Goal: Information Seeking & Learning: Learn about a topic

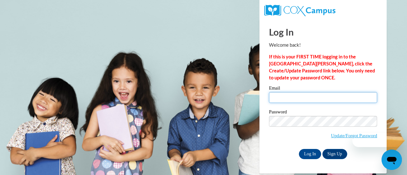
click at [284, 94] on input "Email" at bounding box center [323, 97] width 108 height 11
type input "[PERSON_NAME][EMAIL_ADDRESS][PERSON_NAME][DOMAIN_NAME]"
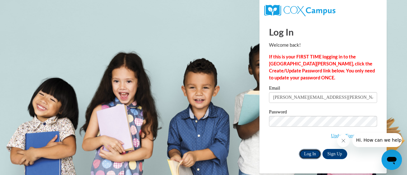
click at [314, 152] on input "Log In" at bounding box center [310, 154] width 22 height 10
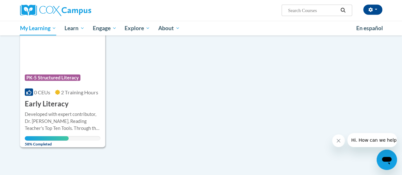
scroll to position [640, 0]
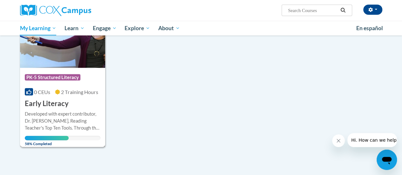
click at [64, 119] on div "Developed with expert contributor, Dr. Deborah Glaser, Reading Teacher's Top Te…" at bounding box center [63, 121] width 76 height 21
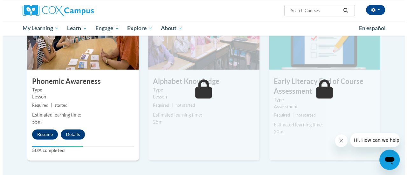
scroll to position [338, 0]
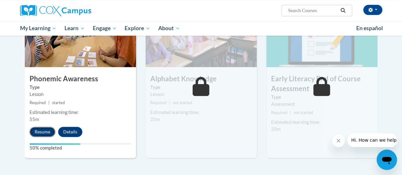
click at [39, 132] on button "Resume" at bounding box center [43, 132] width 26 height 10
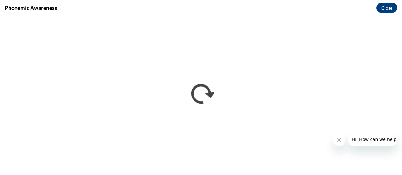
scroll to position [0, 0]
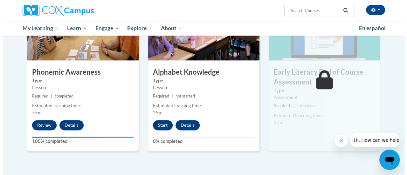
scroll to position [344, 0]
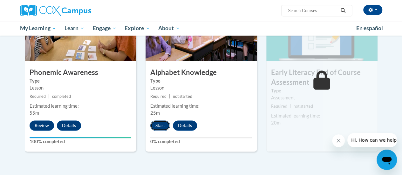
click at [158, 127] on button "Start" at bounding box center [160, 126] width 20 height 10
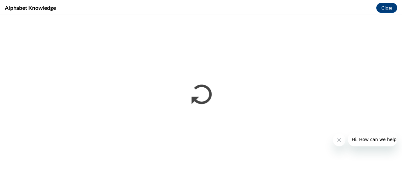
scroll to position [0, 0]
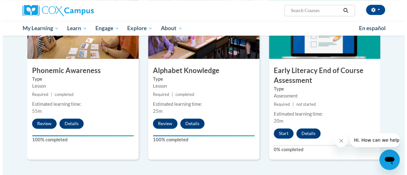
scroll to position [347, 0]
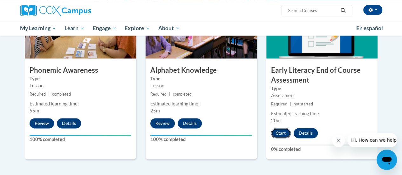
click at [283, 131] on button "Start" at bounding box center [281, 133] width 20 height 10
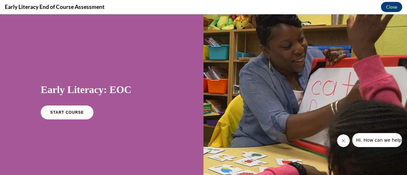
scroll to position [0, 0]
click at [63, 114] on span "START COURSE" at bounding box center [66, 112] width 35 height 5
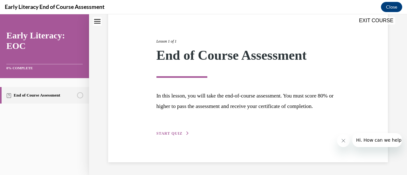
scroll to position [74, 0]
click at [172, 133] on span "START QUIZ" at bounding box center [169, 133] width 26 height 4
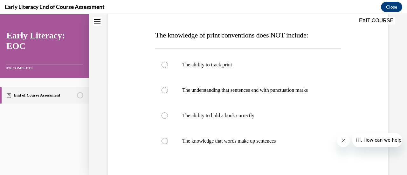
scroll to position [93, 0]
click at [164, 116] on div at bounding box center [165, 115] width 6 height 6
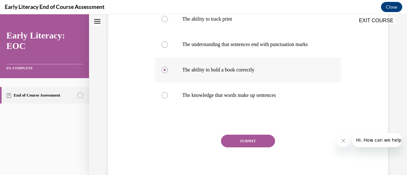
scroll to position [139, 0]
click at [246, 140] on button "SUBMIT" at bounding box center [248, 141] width 54 height 13
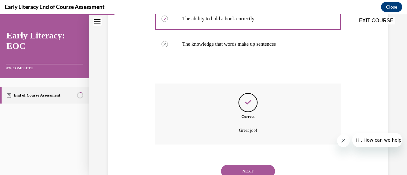
scroll to position [206, 0]
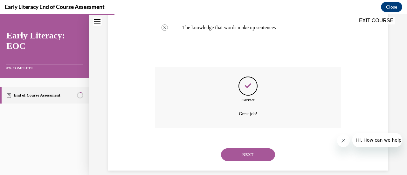
click at [239, 159] on button "NEXT" at bounding box center [248, 155] width 54 height 13
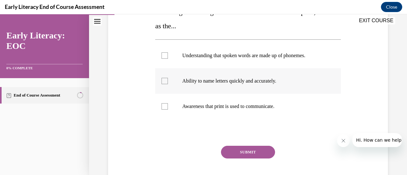
scroll to position [131, 0]
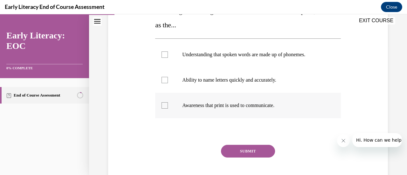
click at [163, 107] on div at bounding box center [165, 105] width 6 height 6
click at [244, 151] on button "SUBMIT" at bounding box center [248, 151] width 54 height 13
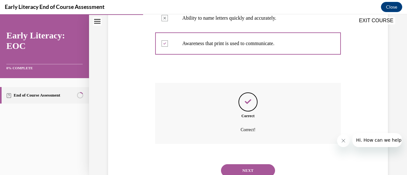
scroll to position [217, 0]
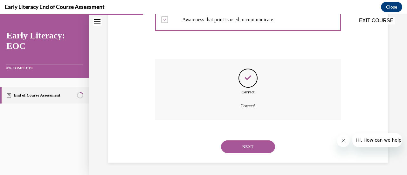
click at [244, 151] on button "NEXT" at bounding box center [248, 147] width 54 height 13
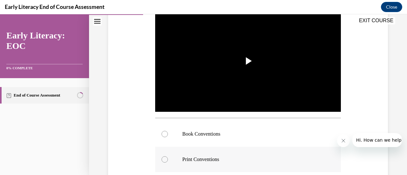
scroll to position [132, 0]
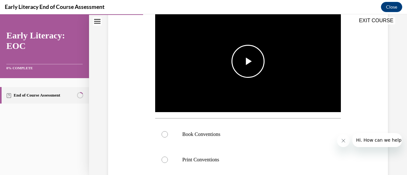
click at [248, 61] on span "Video player" at bounding box center [248, 61] width 0 height 0
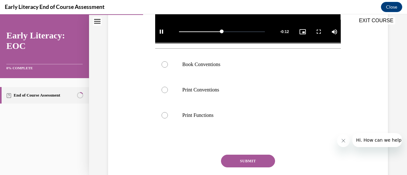
scroll to position [202, 0]
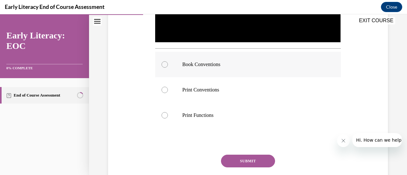
click at [164, 64] on div at bounding box center [165, 64] width 6 height 6
click at [240, 158] on button "SUBMIT" at bounding box center [248, 161] width 54 height 13
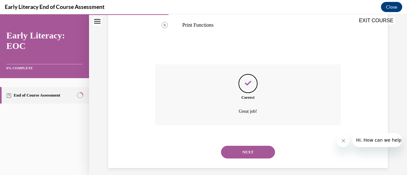
scroll to position [296, 0]
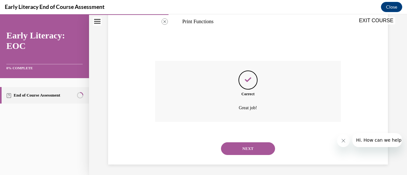
click at [243, 147] on button "NEXT" at bounding box center [248, 148] width 54 height 13
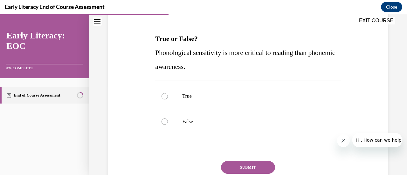
scroll to position [90, 0]
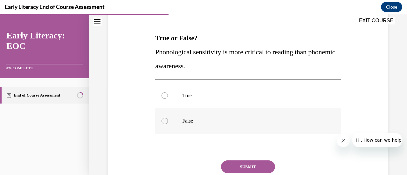
click at [164, 121] on div at bounding box center [165, 121] width 6 height 6
click at [241, 168] on button "SUBMIT" at bounding box center [248, 167] width 54 height 13
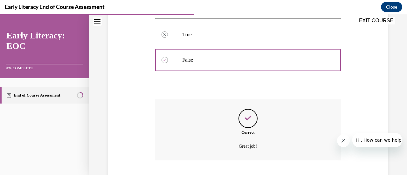
scroll to position [191, 0]
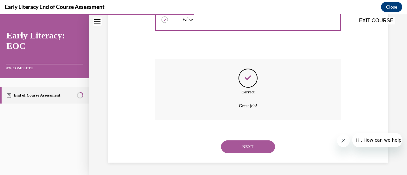
click at [244, 148] on button "NEXT" at bounding box center [248, 147] width 54 height 13
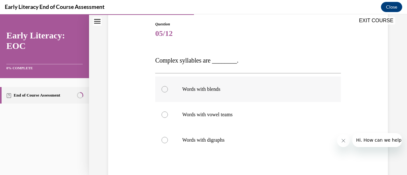
scroll to position [70, 0]
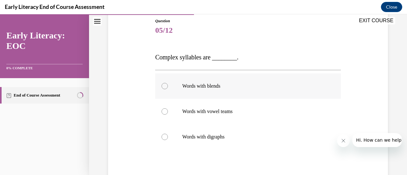
click at [164, 87] on div at bounding box center [165, 86] width 6 height 6
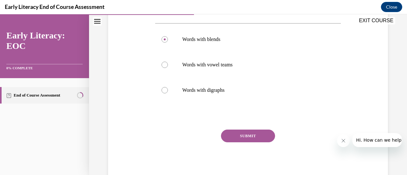
click at [240, 137] on button "SUBMIT" at bounding box center [248, 136] width 54 height 13
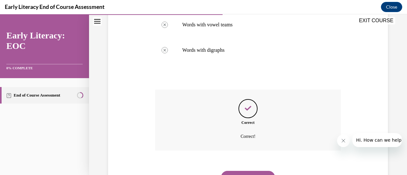
scroll to position [188, 0]
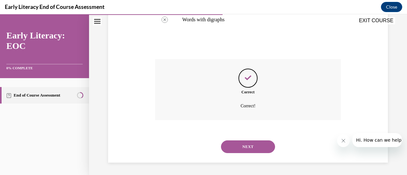
click at [243, 149] on button "NEXT" at bounding box center [248, 147] width 54 height 13
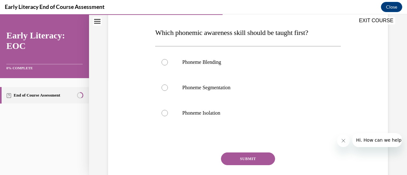
scroll to position [96, 0]
click at [165, 112] on div at bounding box center [165, 113] width 6 height 6
click at [243, 163] on button "SUBMIT" at bounding box center [248, 158] width 54 height 13
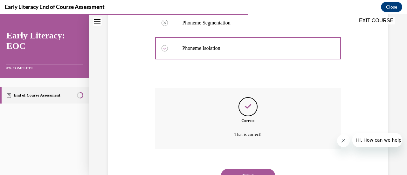
scroll to position [189, 0]
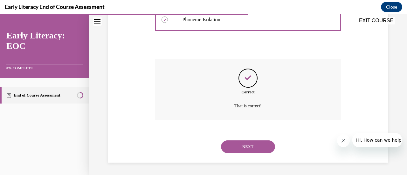
click at [241, 148] on button "NEXT" at bounding box center [248, 147] width 54 height 13
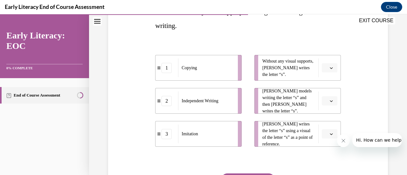
scroll to position [112, 0]
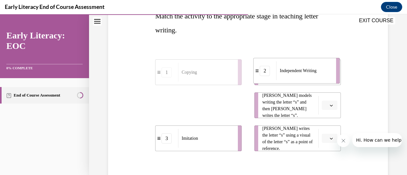
drag, startPoint x: 213, startPoint y: 105, endPoint x: 311, endPoint y: 72, distance: 104.1
click at [311, 72] on span "Independent Writing" at bounding box center [298, 70] width 37 height 7
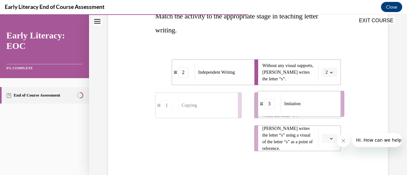
drag, startPoint x: 205, startPoint y: 145, endPoint x: 307, endPoint y: 111, distance: 108.3
click at [307, 111] on div "Imitation" at bounding box center [309, 103] width 56 height 19
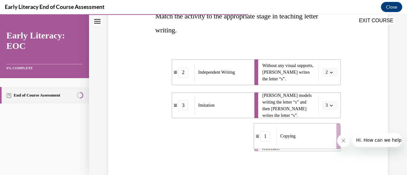
drag, startPoint x: 206, startPoint y: 143, endPoint x: 305, endPoint y: 141, distance: 98.6
click at [305, 141] on div "Copying" at bounding box center [305, 136] width 56 height 19
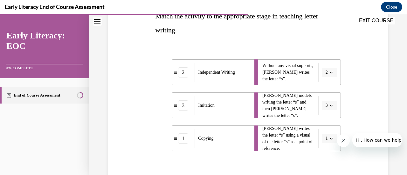
scroll to position [160, 0]
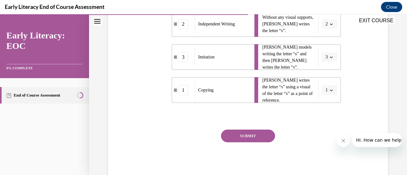
click at [242, 134] on button "SUBMIT" at bounding box center [248, 136] width 54 height 13
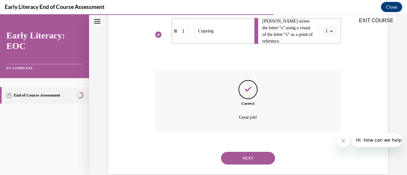
scroll to position [231, 0]
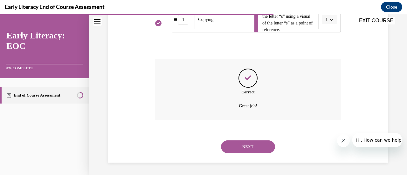
click at [240, 149] on button "NEXT" at bounding box center [248, 147] width 54 height 13
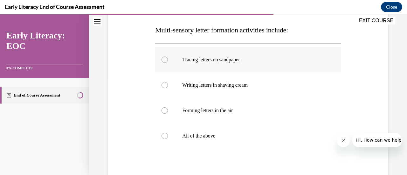
scroll to position [98, 0]
click at [164, 138] on div at bounding box center [165, 136] width 6 height 6
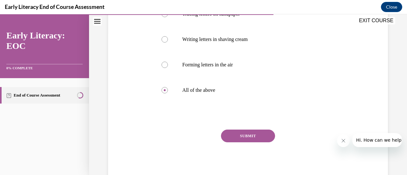
click at [240, 136] on button "SUBMIT" at bounding box center [248, 136] width 54 height 13
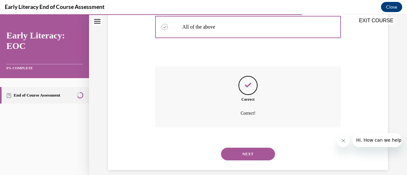
scroll to position [214, 0]
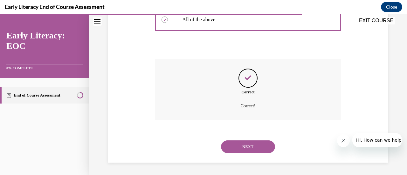
click at [244, 151] on button "NEXT" at bounding box center [248, 147] width 54 height 13
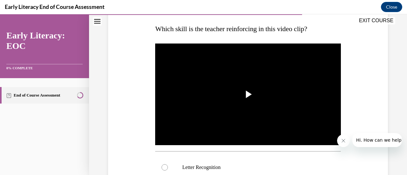
scroll to position [100, 0]
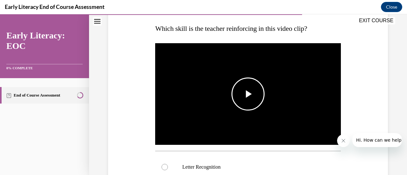
click at [248, 94] on span "Video player" at bounding box center [248, 94] width 0 height 0
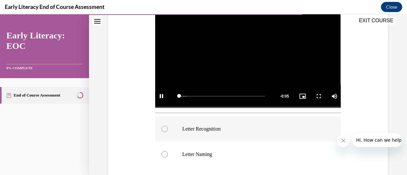
scroll to position [140, 0]
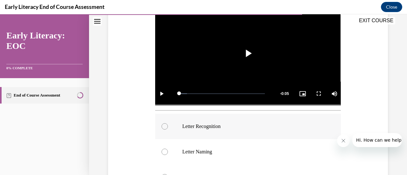
click at [163, 125] on div at bounding box center [165, 126] width 6 height 6
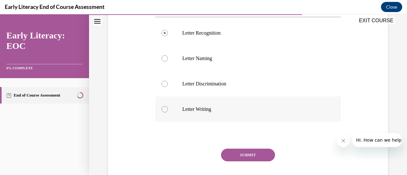
scroll to position [235, 0]
click at [242, 153] on button "SUBMIT" at bounding box center [248, 154] width 54 height 13
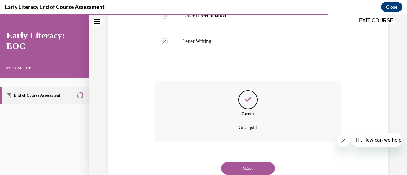
scroll to position [302, 0]
click at [246, 167] on button "NEXT" at bounding box center [248, 168] width 54 height 13
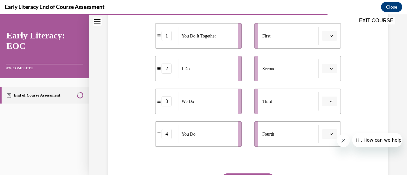
scroll to position [135, 0]
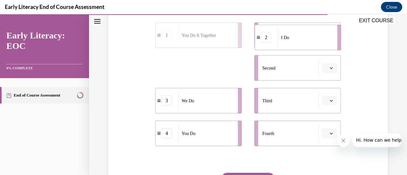
drag, startPoint x: 194, startPoint y: 75, endPoint x: 293, endPoint y: 45, distance: 104.1
click at [293, 45] on div "I Do" at bounding box center [306, 37] width 56 height 18
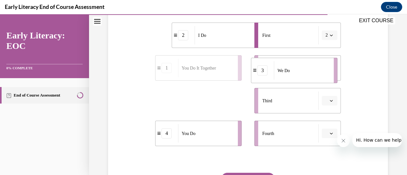
drag, startPoint x: 192, startPoint y: 103, endPoint x: 302, endPoint y: 71, distance: 114.5
click at [302, 71] on div "We Do" at bounding box center [302, 70] width 56 height 18
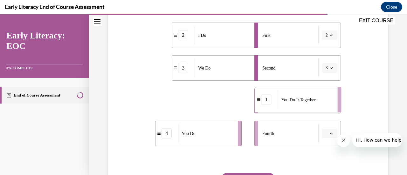
drag, startPoint x: 205, startPoint y: 103, endPoint x: 305, endPoint y: 103, distance: 99.9
click at [305, 103] on span "You Do It Together" at bounding box center [298, 99] width 34 height 7
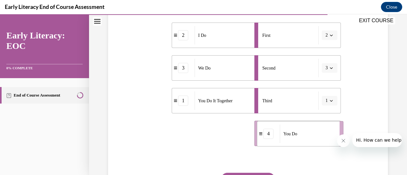
drag, startPoint x: 204, startPoint y: 135, endPoint x: 310, endPoint y: 137, distance: 106.3
click at [310, 137] on div "You Do" at bounding box center [308, 134] width 56 height 18
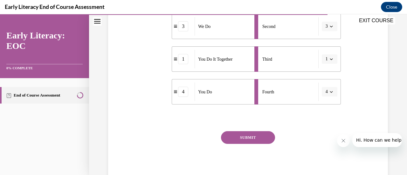
scroll to position [177, 0]
click at [243, 137] on button "SUBMIT" at bounding box center [248, 137] width 54 height 13
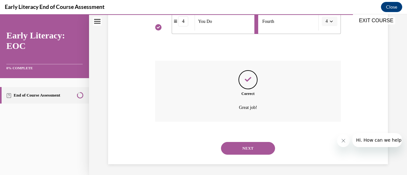
click at [244, 148] on button "NEXT" at bounding box center [248, 148] width 54 height 13
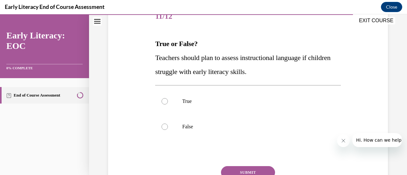
scroll to position [88, 0]
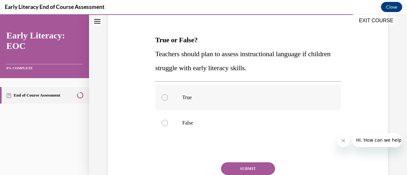
click at [166, 98] on div at bounding box center [165, 97] width 6 height 6
click at [247, 170] on button "SUBMIT" at bounding box center [248, 169] width 54 height 13
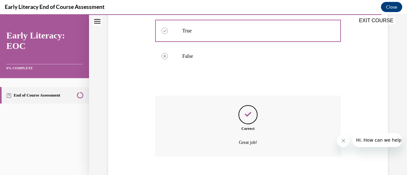
scroll to position [191, 0]
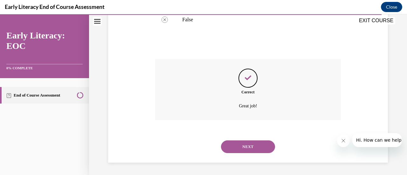
click at [247, 148] on button "NEXT" at bounding box center [248, 147] width 54 height 13
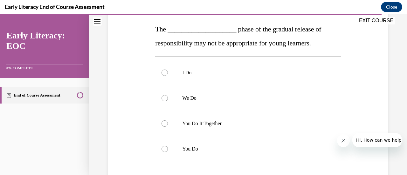
scroll to position [102, 0]
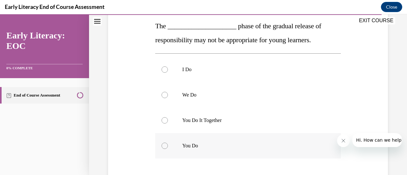
click at [165, 147] on div at bounding box center [165, 146] width 6 height 6
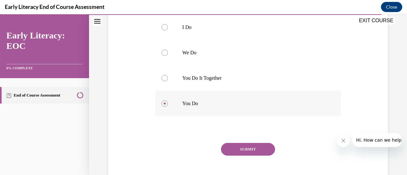
scroll to position [145, 0]
click at [253, 150] on button "SUBMIT" at bounding box center [248, 149] width 54 height 13
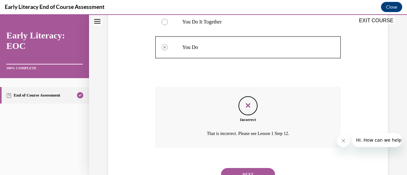
scroll to position [228, 0]
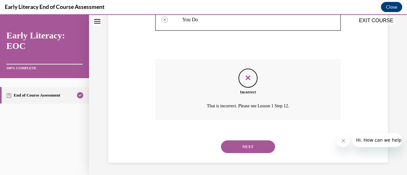
click at [243, 147] on button "NEXT" at bounding box center [248, 147] width 54 height 13
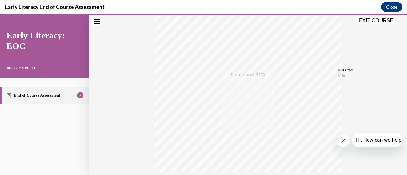
scroll to position [165, 0]
click at [378, 21] on button "EXIT COURSE" at bounding box center [376, 21] width 38 height 8
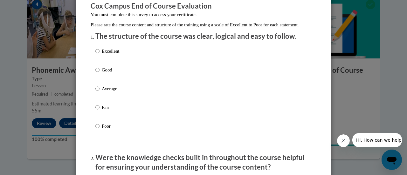
scroll to position [63, 0]
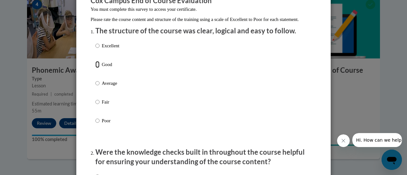
click at [96, 68] on input "Good" at bounding box center [97, 64] width 4 height 7
radio input "true"
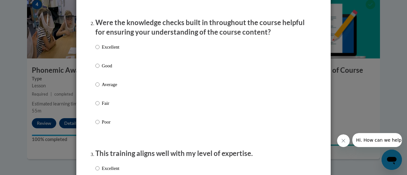
scroll to position [194, 0]
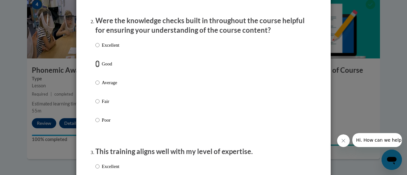
click at [95, 67] on input "Good" at bounding box center [97, 63] width 4 height 7
radio input "true"
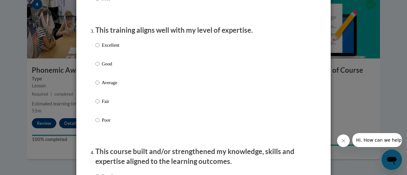
scroll to position [317, 0]
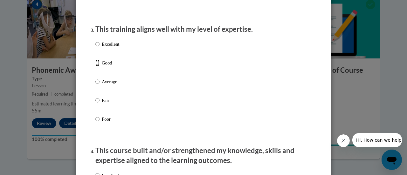
click at [95, 66] on input "Good" at bounding box center [97, 62] width 4 height 7
radio input "true"
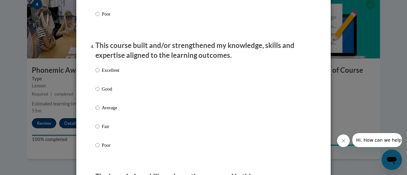
scroll to position [428, 0]
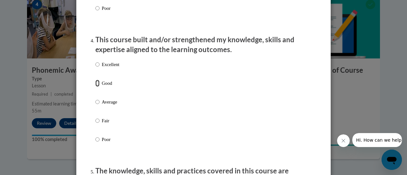
click at [96, 87] on input "Good" at bounding box center [97, 83] width 4 height 7
radio input "true"
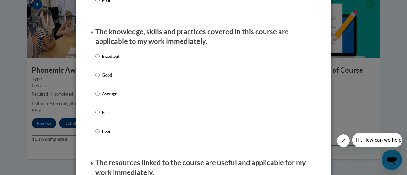
scroll to position [576, 0]
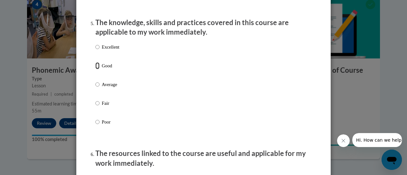
click at [95, 69] on input "Good" at bounding box center [97, 65] width 4 height 7
radio input "true"
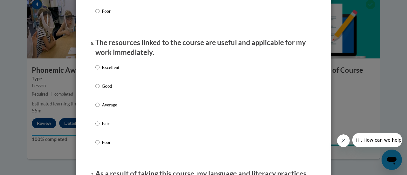
scroll to position [690, 0]
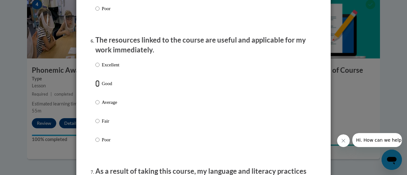
click at [95, 87] on input "Good" at bounding box center [97, 83] width 4 height 7
radio input "true"
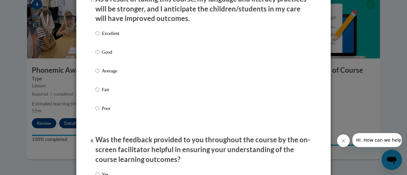
scroll to position [863, 0]
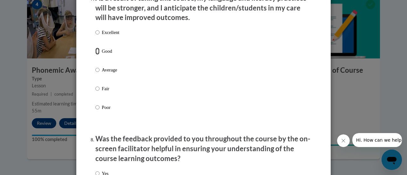
click at [95, 55] on input "Good" at bounding box center [97, 51] width 4 height 7
radio input "true"
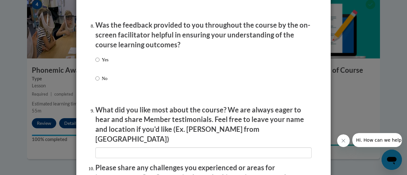
scroll to position [978, 0]
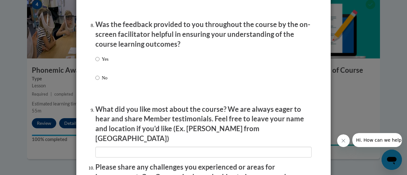
click at [97, 63] on label "Yes" at bounding box center [101, 64] width 13 height 17
click at [97, 63] on input "Yes" at bounding box center [97, 59] width 4 height 7
radio input "true"
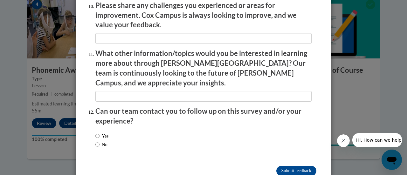
scroll to position [1147, 0]
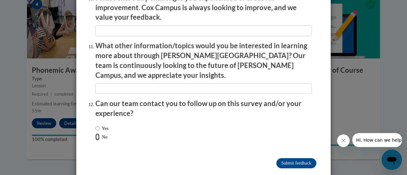
click at [95, 134] on input "No" at bounding box center [97, 137] width 4 height 7
radio input "true"
click at [285, 158] on input "Submit feedback" at bounding box center [296, 163] width 40 height 10
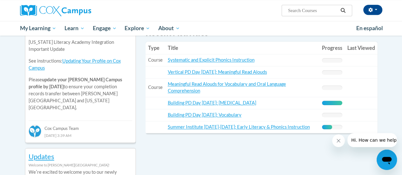
scroll to position [235, 0]
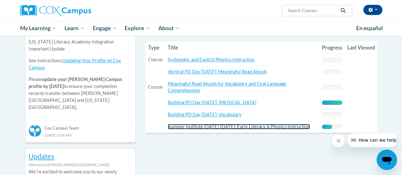
click at [216, 125] on link "Summer Institute [DATE]-[DATE]: Early Literacy & Phonics Instruction" at bounding box center [239, 126] width 142 height 5
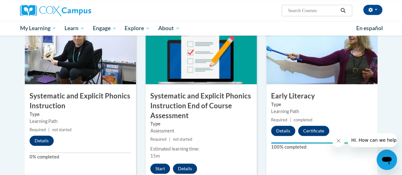
scroll to position [192, 0]
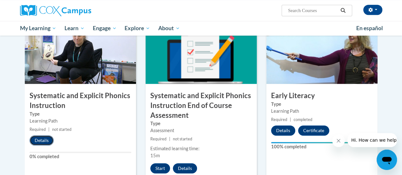
click at [42, 138] on button "Details" at bounding box center [42, 140] width 24 height 10
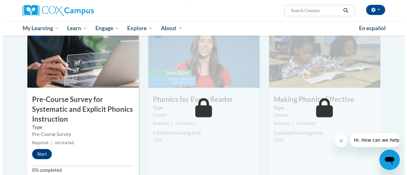
scroll to position [157, 0]
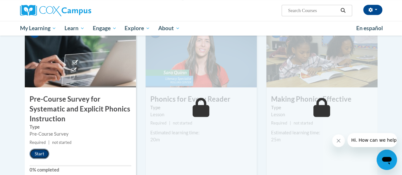
click at [37, 152] on button "Start" at bounding box center [40, 154] width 20 height 10
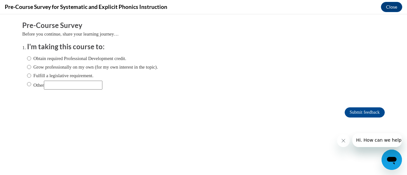
scroll to position [0, 0]
click at [27, 77] on input "Fulfill a legislative requirement." at bounding box center [29, 75] width 4 height 7
radio input "true"
click at [345, 113] on input "Submit feedback" at bounding box center [365, 113] width 40 height 10
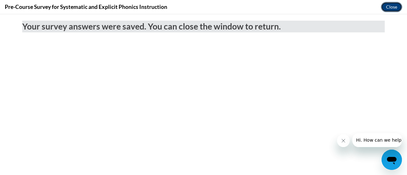
click at [388, 8] on button "Close" at bounding box center [391, 7] width 21 height 10
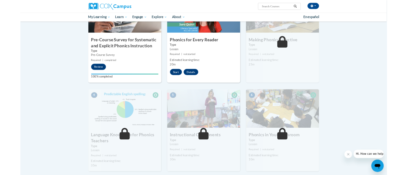
scroll to position [176, 0]
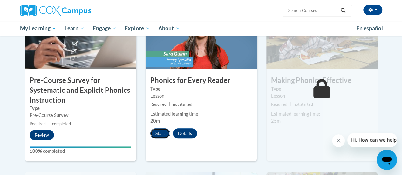
click at [158, 133] on button "Start" at bounding box center [160, 133] width 20 height 10
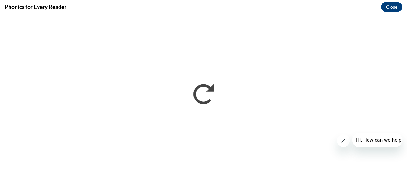
scroll to position [0, 0]
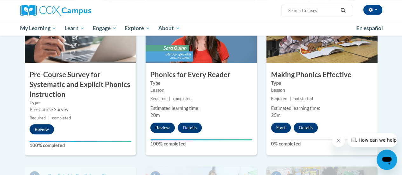
scroll to position [182, 0]
